Goal: Information Seeking & Learning: Learn about a topic

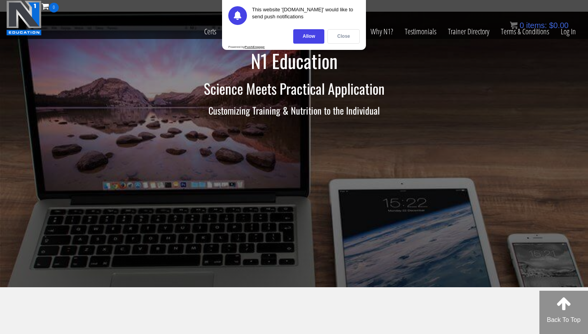
click at [342, 41] on div "Close" at bounding box center [344, 36] width 32 height 14
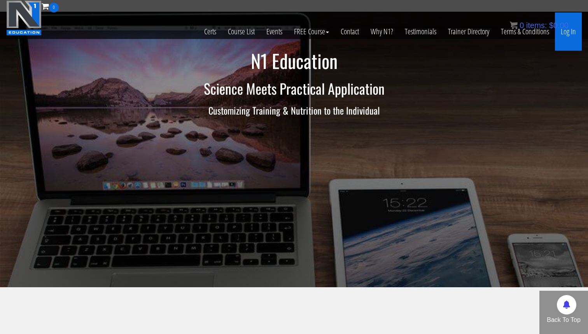
click at [572, 30] on link "Log In" at bounding box center [568, 31] width 27 height 38
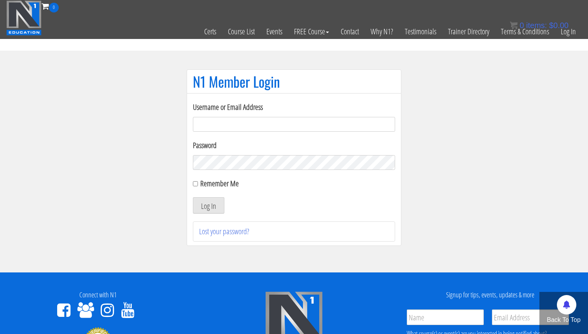
click at [273, 129] on input "Username or Email Address" at bounding box center [294, 124] width 202 height 15
type input "academy@physica.cl"
click at [196, 207] on button "Log In" at bounding box center [209, 205] width 32 height 16
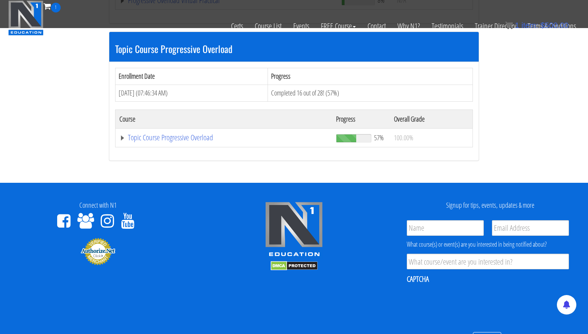
scroll to position [276, 0]
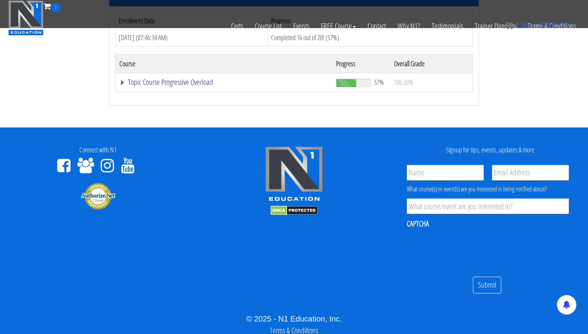
click at [123, 80] on link "Topic Course Progressive Overload" at bounding box center [223, 82] width 209 height 8
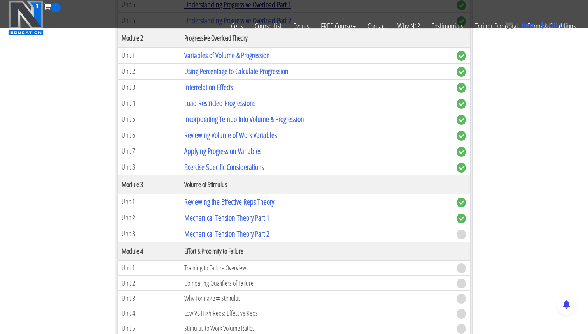
scroll to position [461, 0]
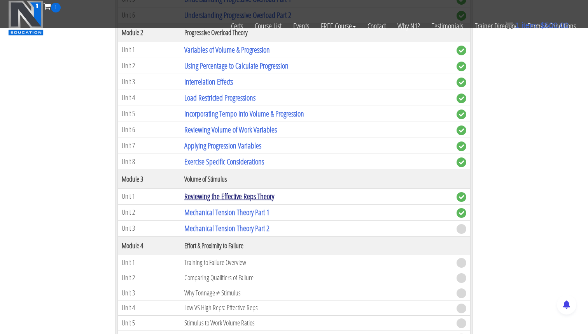
click at [214, 197] on link "Reviewing the Effective Reps Theory" at bounding box center [229, 196] width 90 height 11
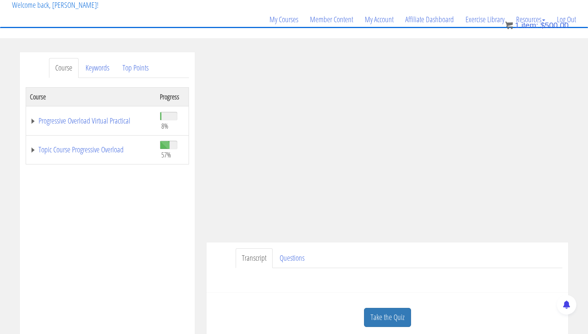
scroll to position [11, 0]
